Goal: Find specific page/section: Find specific page/section

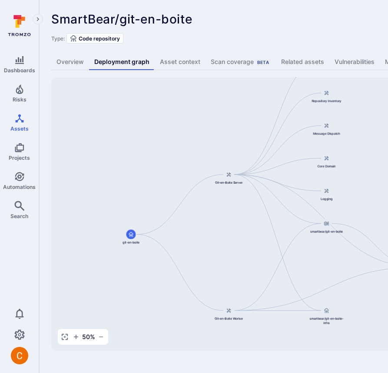
drag, startPoint x: 233, startPoint y: 184, endPoint x: 176, endPoint y: 160, distance: 61.0
click at [176, 160] on div "git-en-boite-server smartbear/git-en-boite Git-en-Boite Server git-en-boite Git…" at bounding box center [334, 214] width 567 height 274
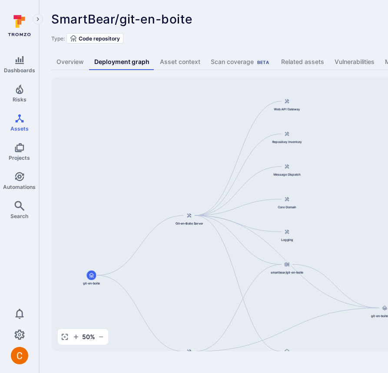
drag, startPoint x: 272, startPoint y: 124, endPoint x: 175, endPoint y: 141, distance: 98.0
click at [175, 141] on div "git-en-boite-server smartbear/git-en-boite Git-en-Boite Server git-en-boite Git…" at bounding box center [334, 214] width 567 height 274
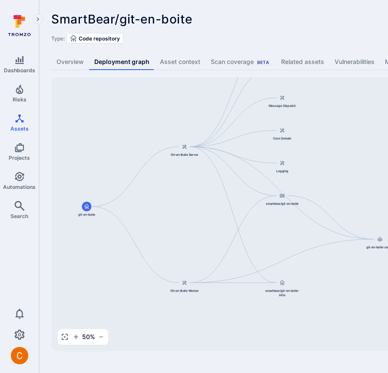
drag, startPoint x: 350, startPoint y: 209, endPoint x: 346, endPoint y: 140, distance: 68.9
click at [346, 140] on div "git-en-boite-server smartbear/git-en-boite Git-en-Boite Server git-en-boite Git…" at bounding box center [334, 214] width 567 height 274
